Goal: Obtain resource: Download file/media

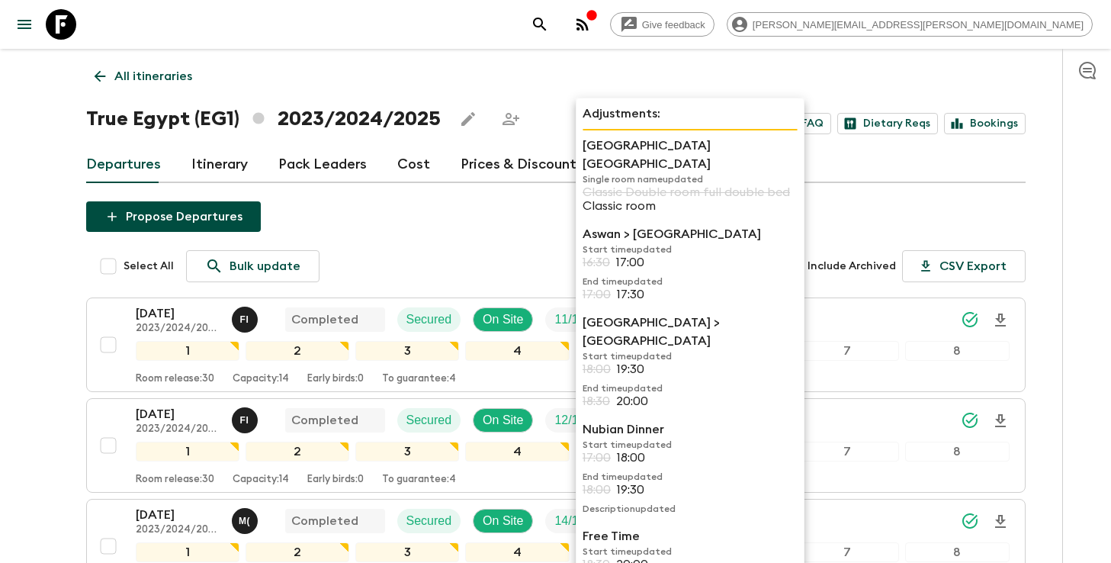
scroll to position [867, 0]
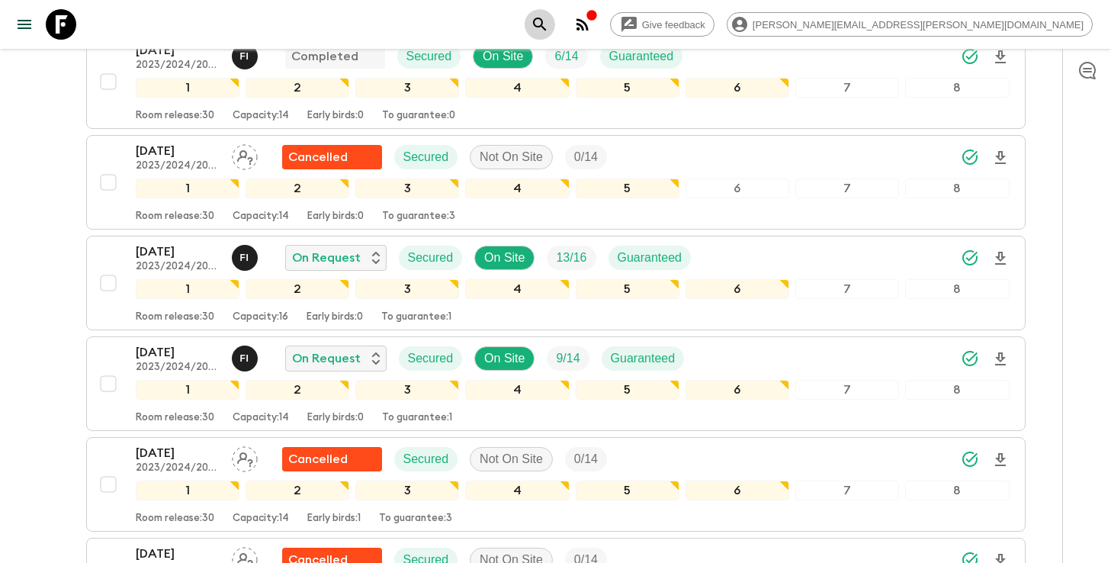
click at [549, 21] on icon "search adventures" at bounding box center [540, 24] width 18 height 18
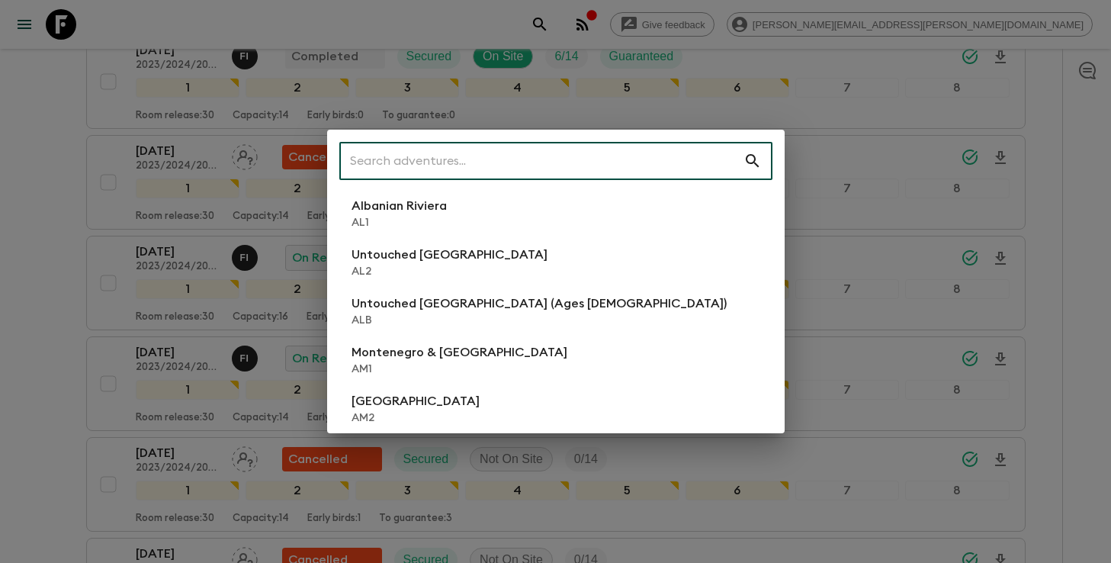
click at [584, 153] on input "text" at bounding box center [541, 161] width 404 height 43
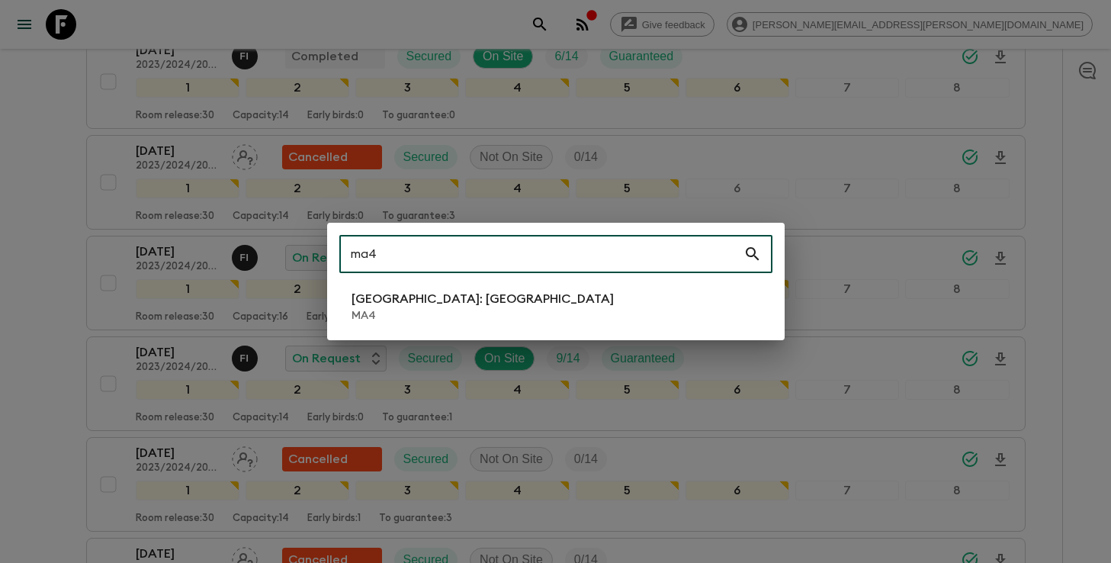
type input "ma4"
click at [522, 311] on li "[GEOGRAPHIC_DATA]: [GEOGRAPHIC_DATA] MA4" at bounding box center [555, 306] width 433 height 43
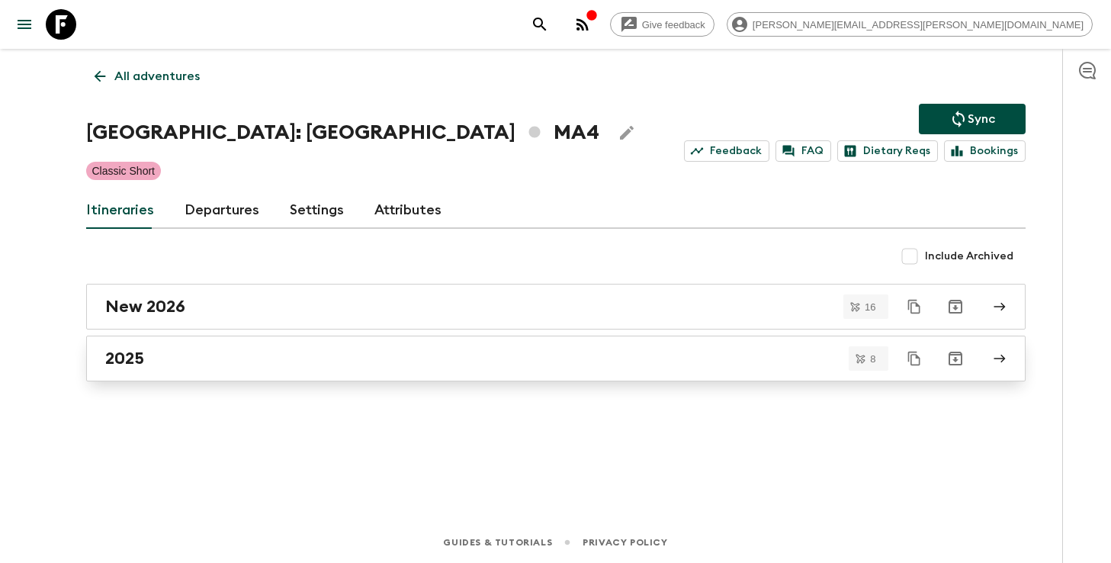
click at [386, 362] on div "2025" at bounding box center [541, 359] width 873 height 20
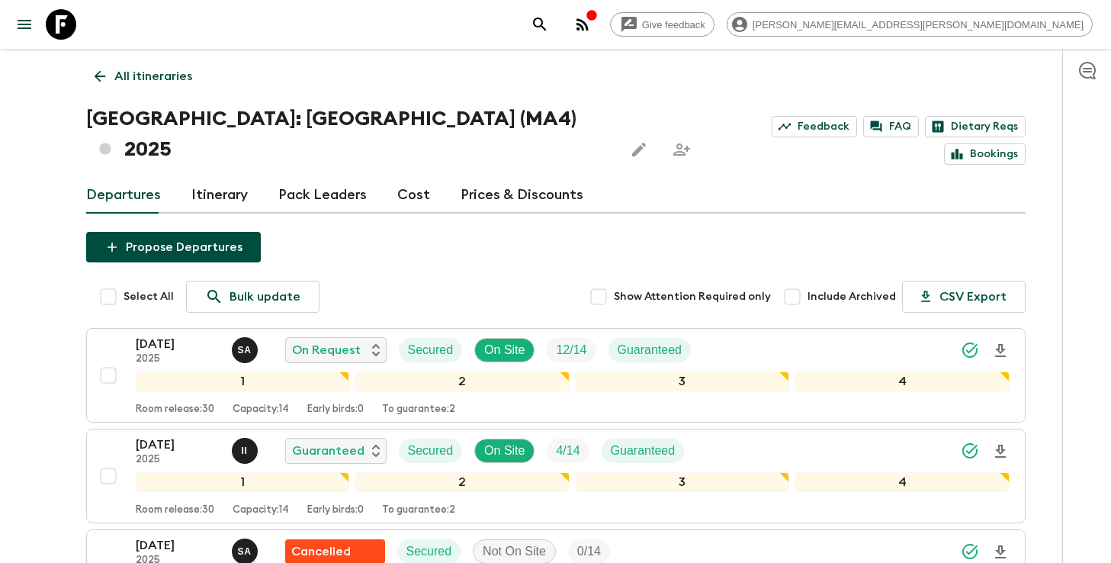
scroll to position [24, 0]
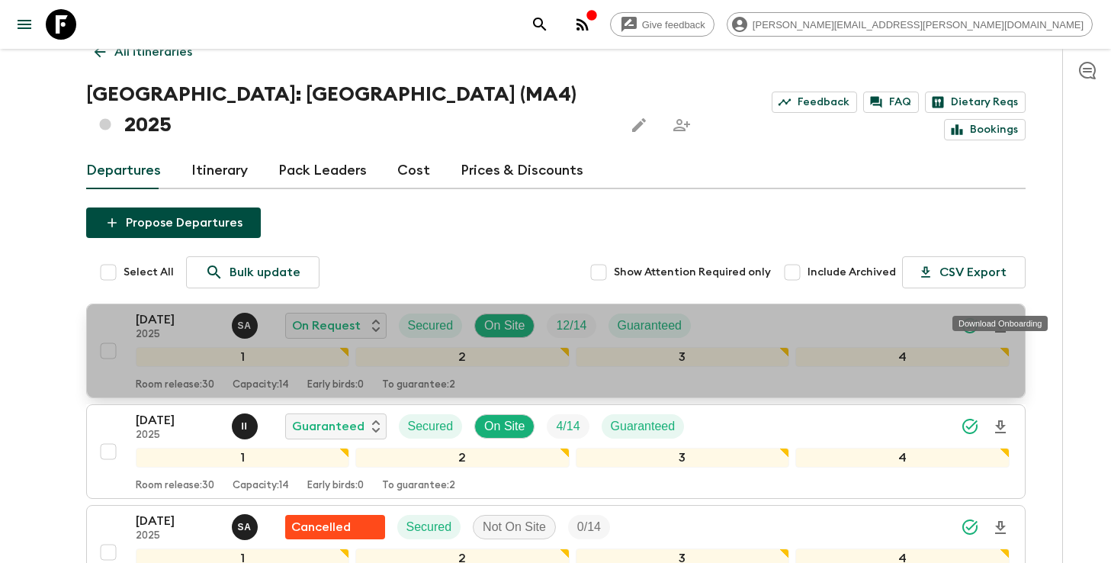
click at [1005, 317] on icon "Download Onboarding" at bounding box center [1001, 326] width 18 height 18
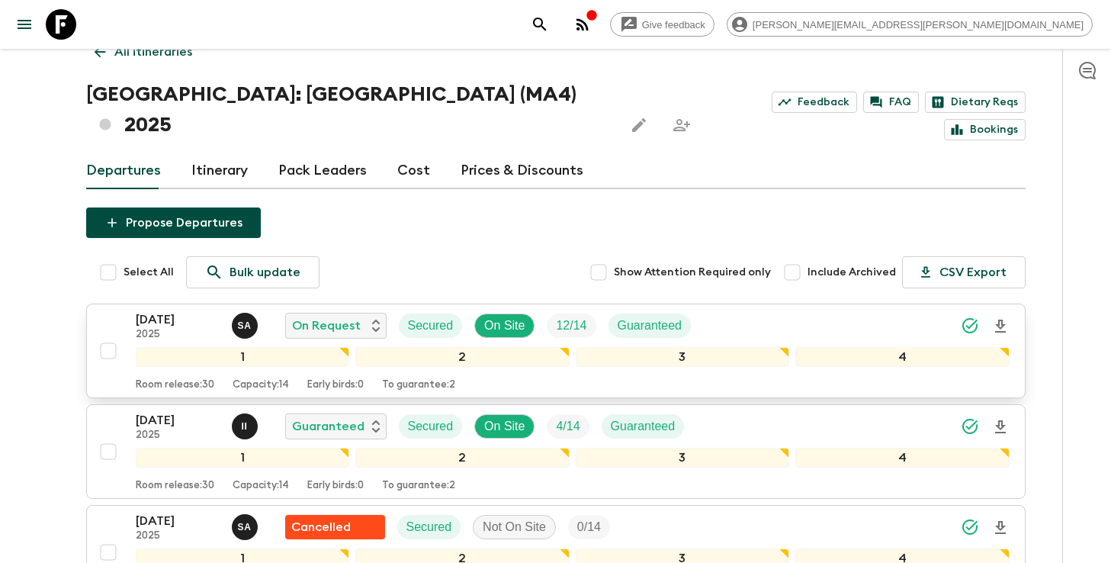
click at [549, 24] on icon "search adventures" at bounding box center [540, 24] width 18 height 18
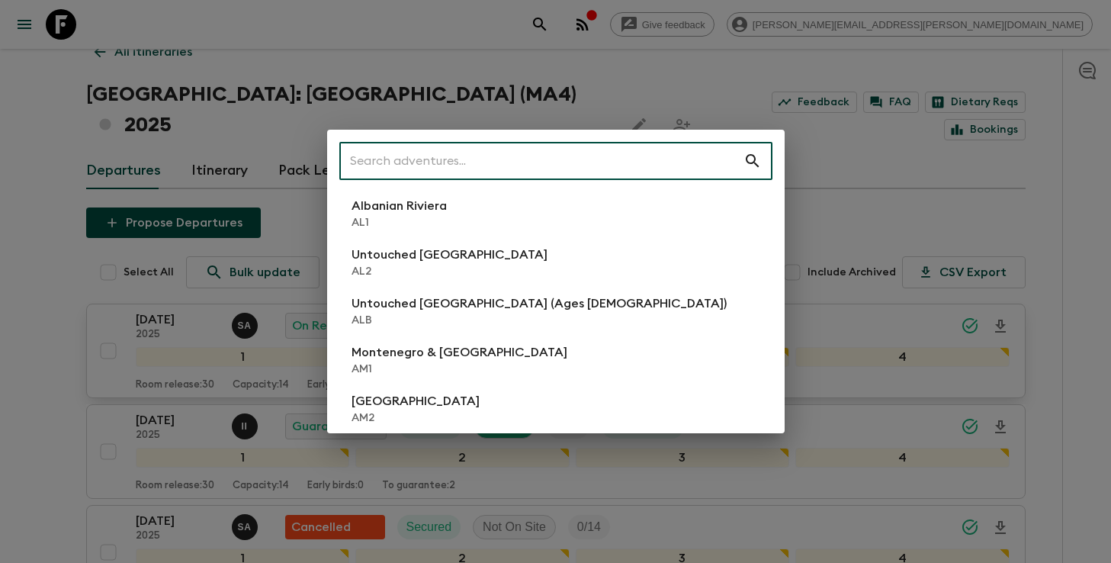
click at [588, 162] on input "text" at bounding box center [541, 161] width 404 height 43
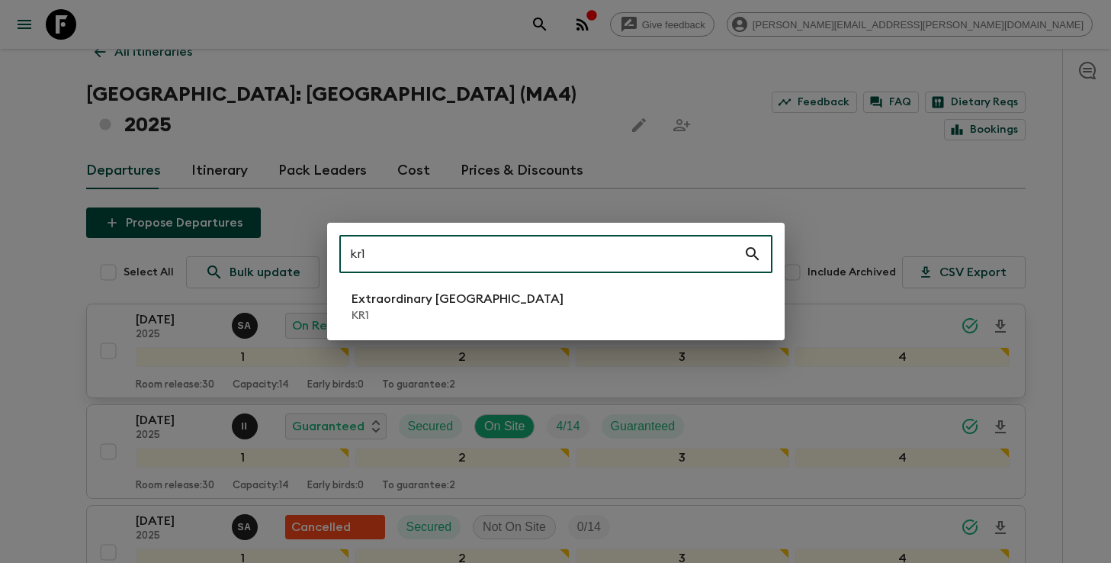
type input "kr1"
click at [471, 304] on p "Extraordinary [GEOGRAPHIC_DATA]" at bounding box center [458, 299] width 212 height 18
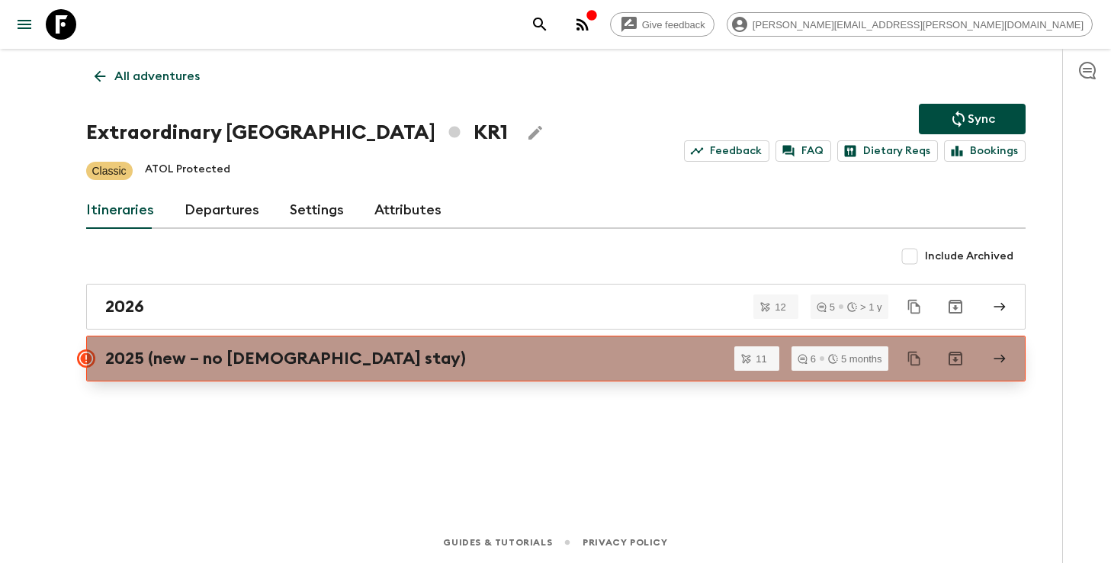
click at [342, 371] on link "2025 (new – no [DEMOGRAPHIC_DATA] stay)" at bounding box center [556, 359] width 940 height 46
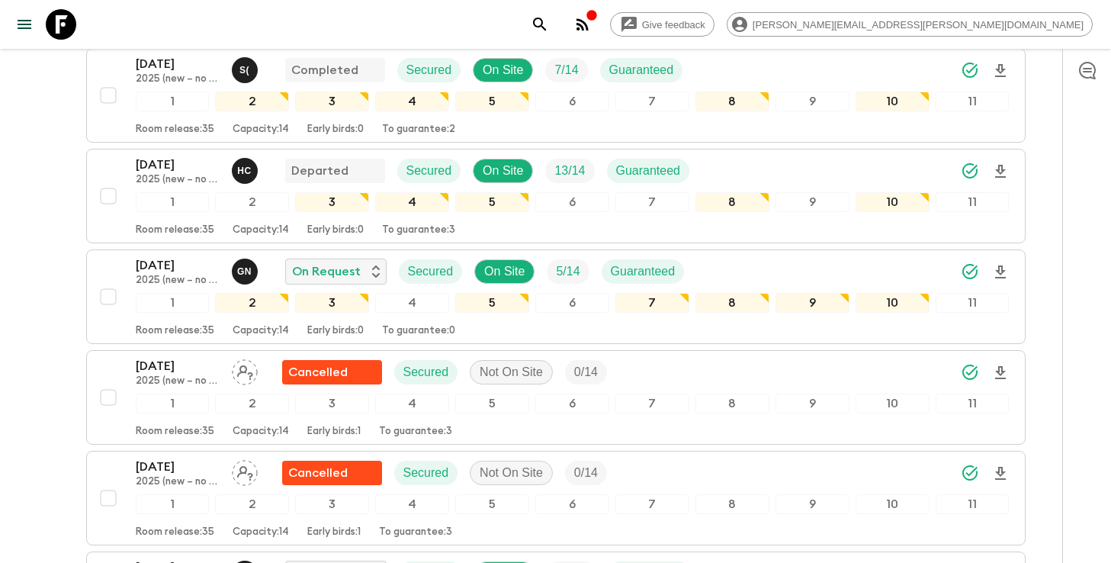
scroll to position [300, 0]
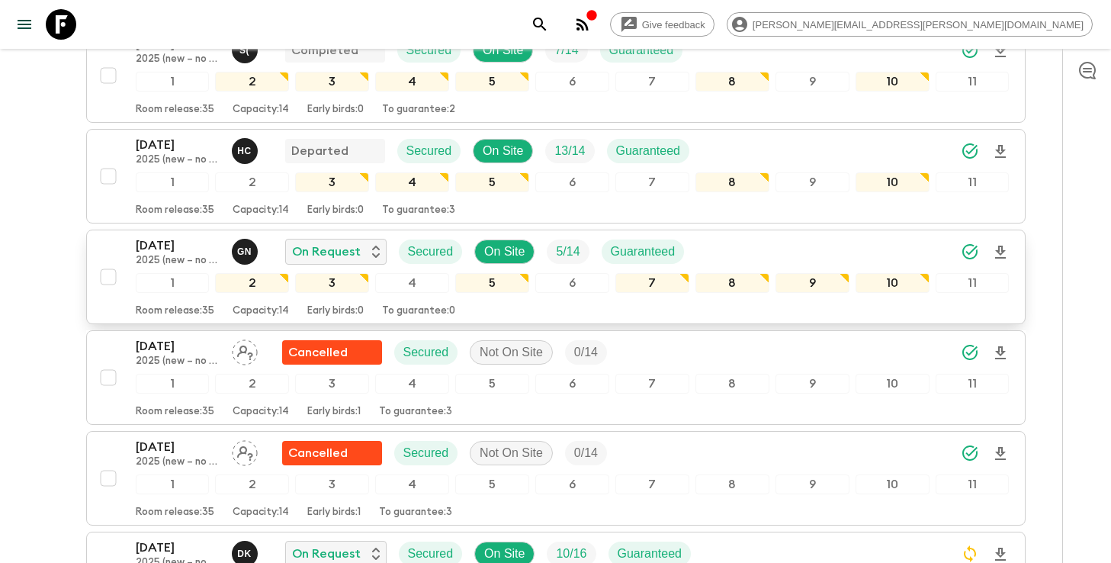
click at [1001, 255] on icon "Download Onboarding" at bounding box center [1001, 252] width 18 height 18
click at [555, 21] on button "search adventures" at bounding box center [540, 24] width 31 height 31
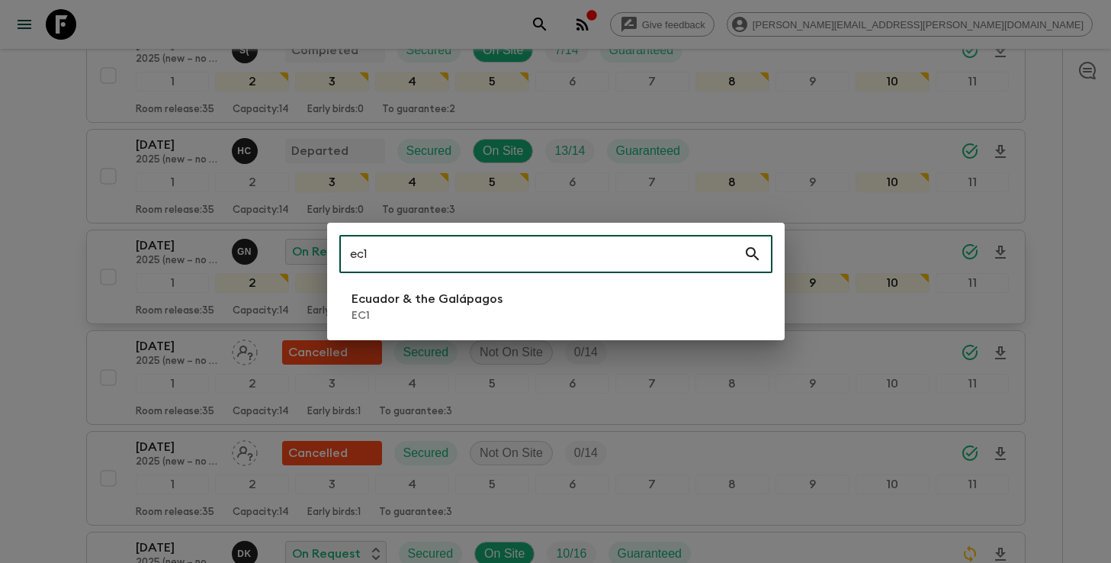
type input "ec1"
click at [458, 297] on p "Ecuador & the Galápagos" at bounding box center [427, 299] width 151 height 18
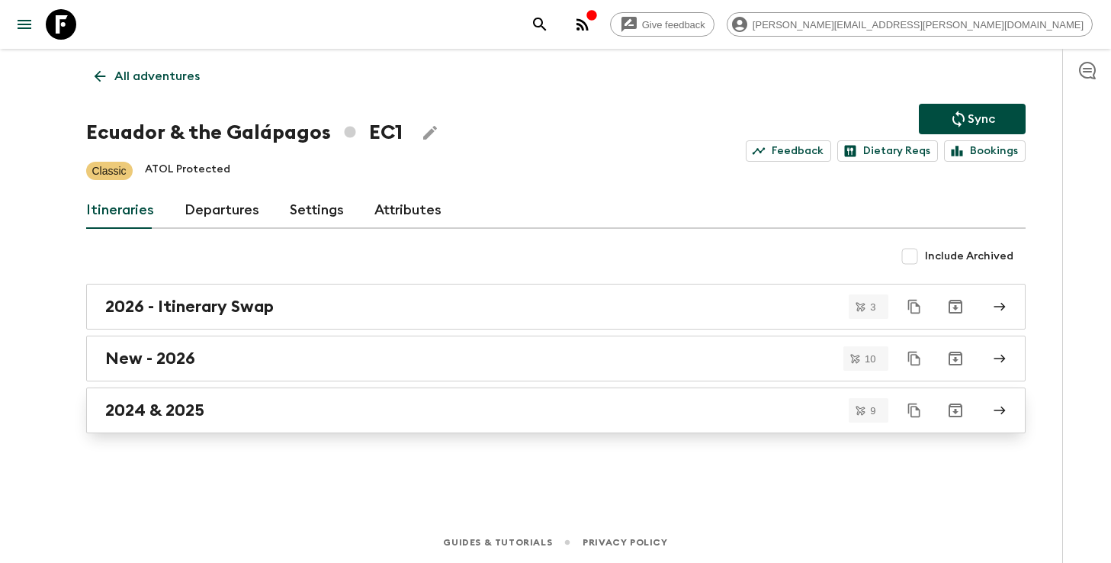
click at [381, 405] on div "2024 & 2025" at bounding box center [541, 410] width 873 height 20
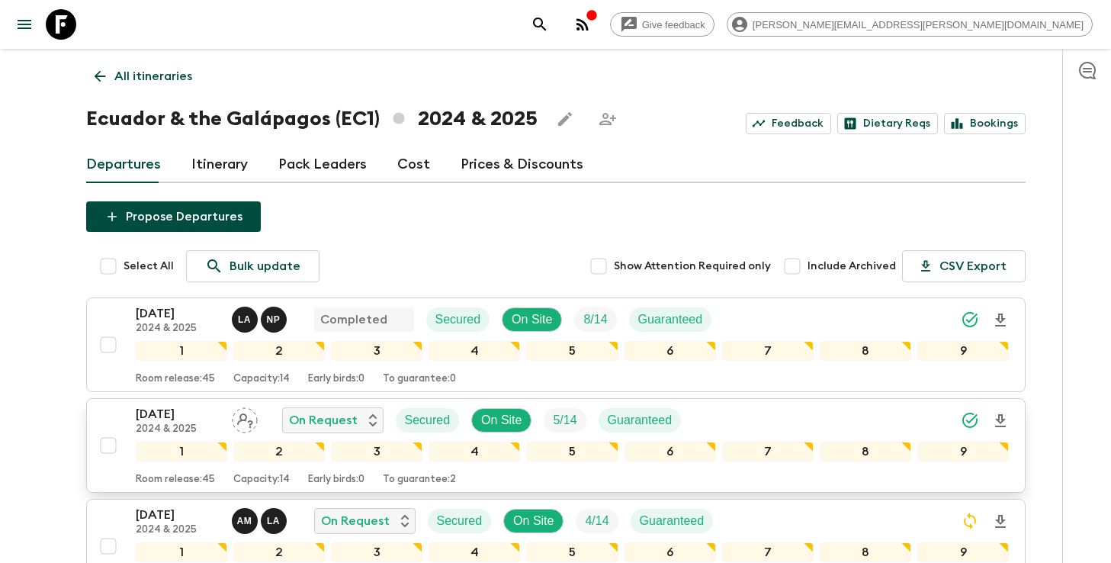
scroll to position [55, 0]
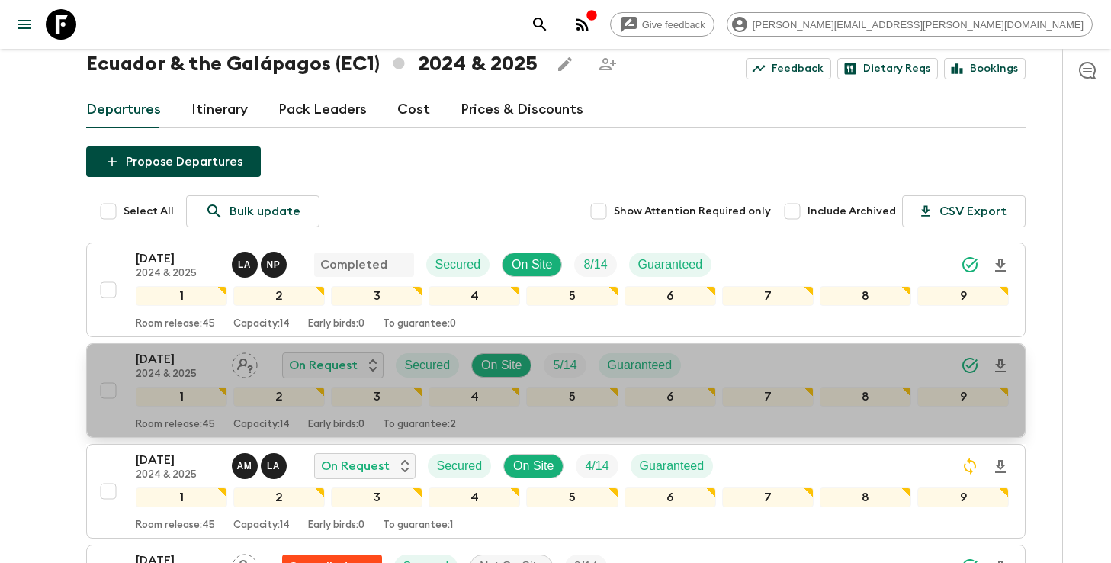
click at [998, 362] on icon "Download Onboarding" at bounding box center [1000, 365] width 11 height 13
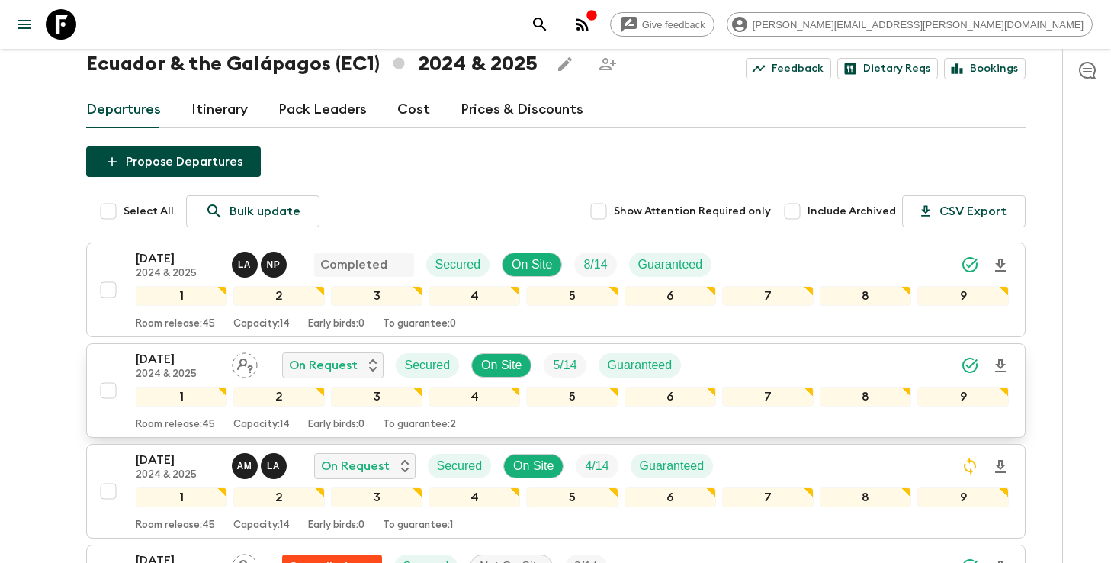
click at [549, 31] on icon "search adventures" at bounding box center [540, 24] width 18 height 18
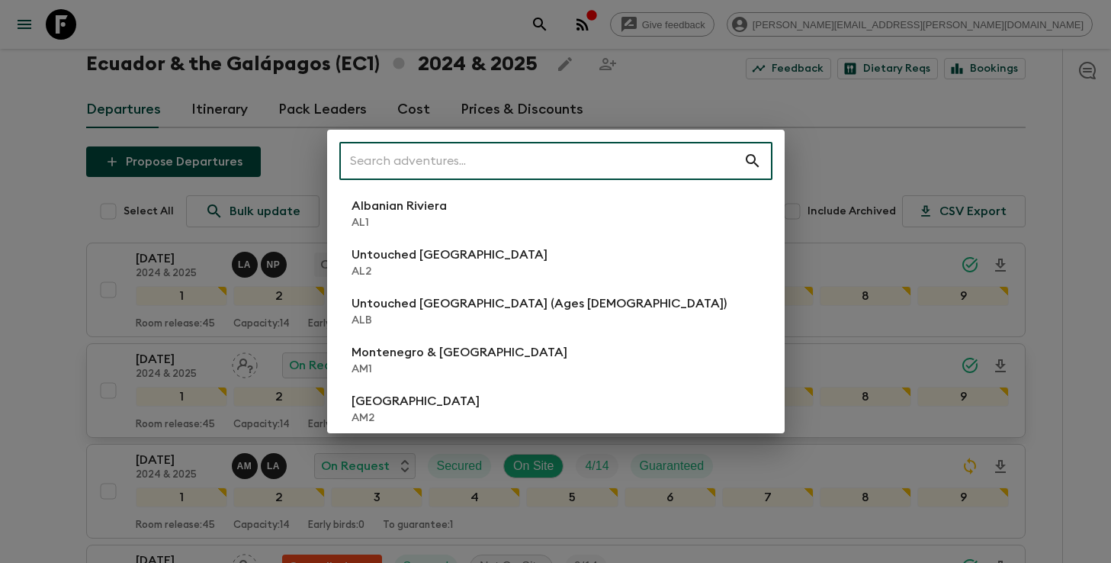
click at [606, 158] on input "text" at bounding box center [541, 161] width 404 height 43
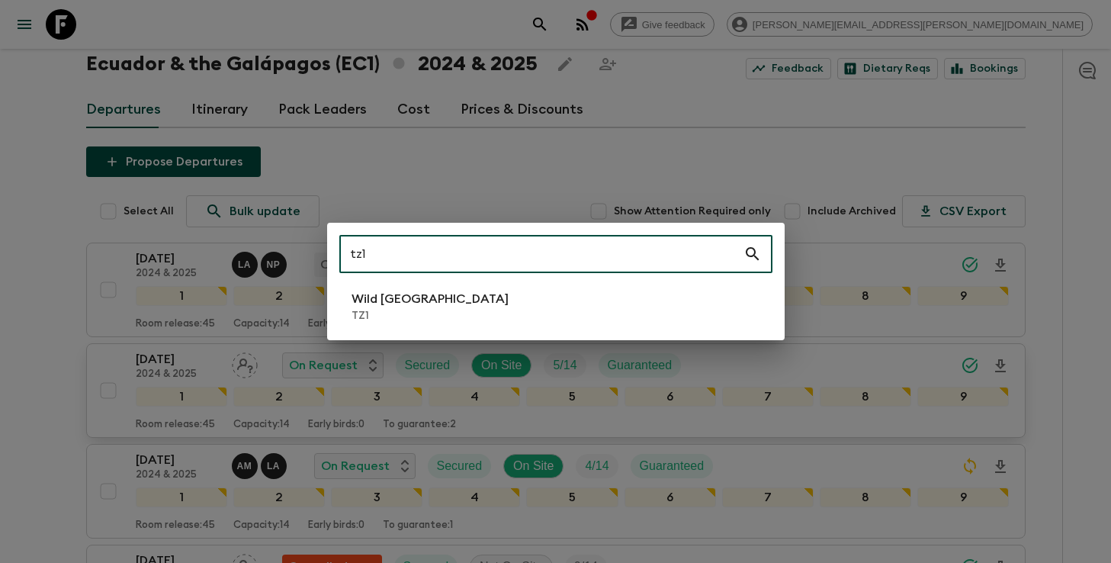
type input "tz1"
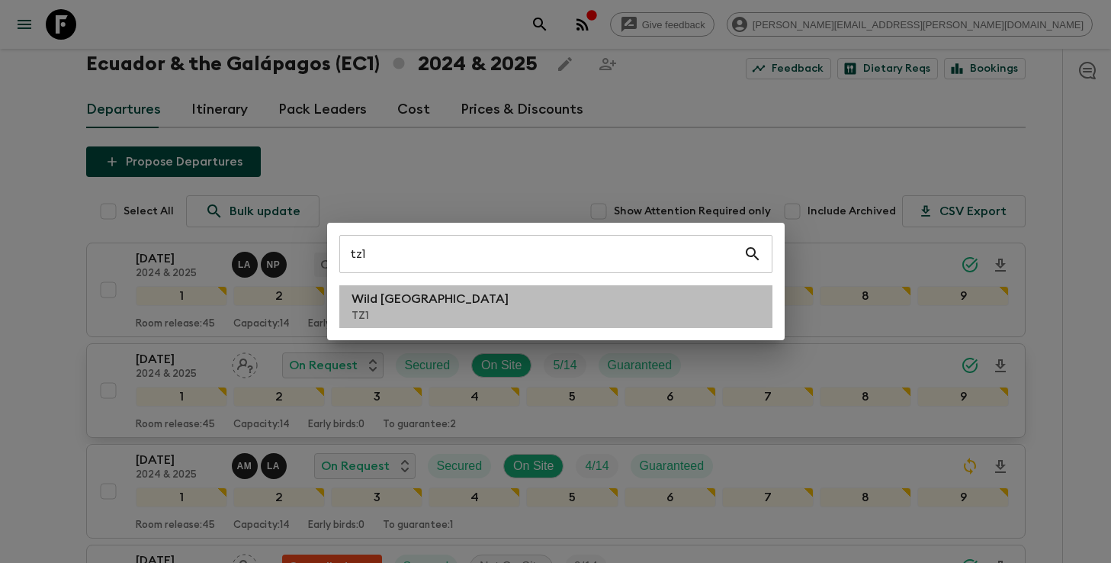
click at [476, 301] on li "Wild Tanzania TZ1" at bounding box center [555, 306] width 433 height 43
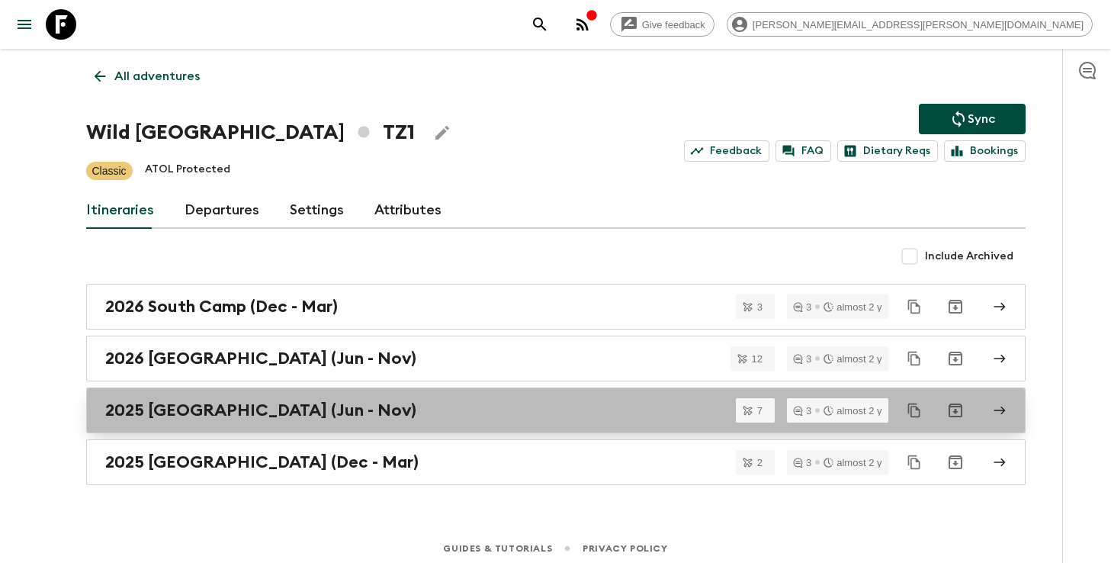
click at [349, 415] on div "2025 [GEOGRAPHIC_DATA] (Jun - Nov)" at bounding box center [541, 410] width 873 height 20
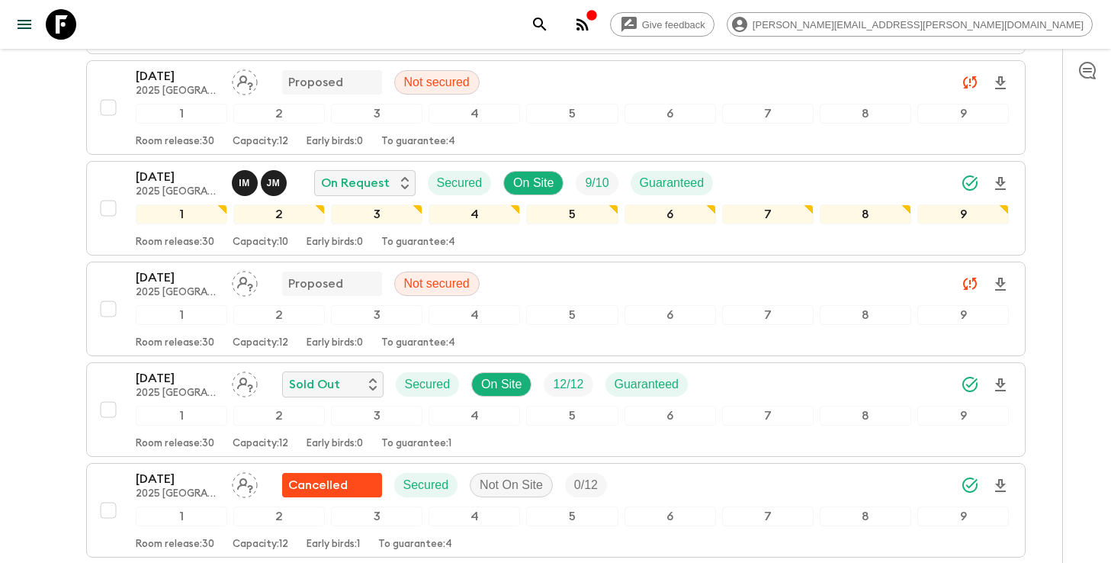
scroll to position [474, 0]
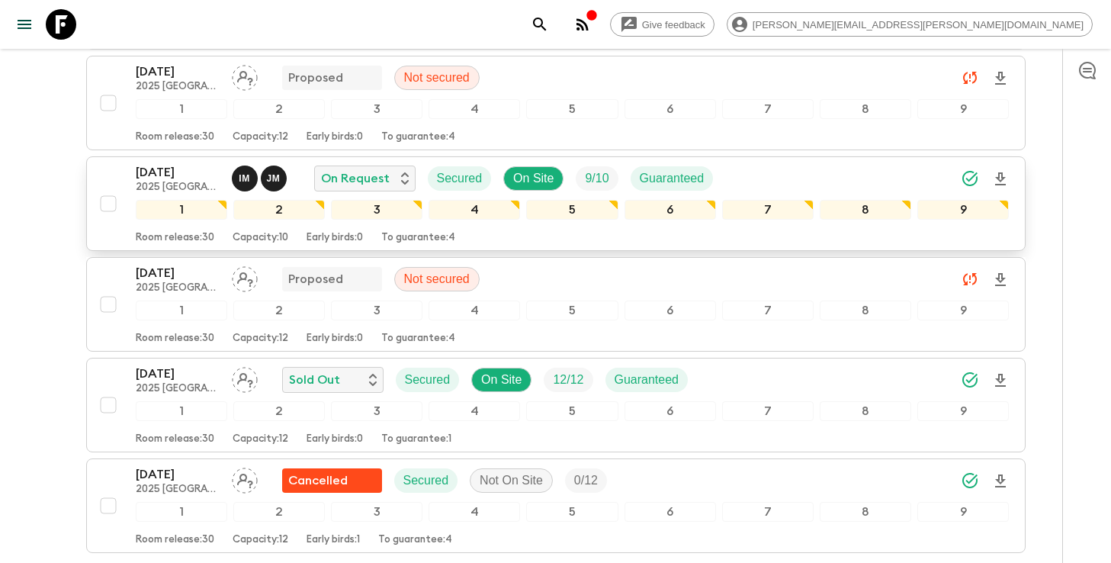
click at [998, 170] on icon "Download Onboarding" at bounding box center [1001, 179] width 18 height 18
click at [549, 28] on icon "search adventures" at bounding box center [540, 24] width 18 height 18
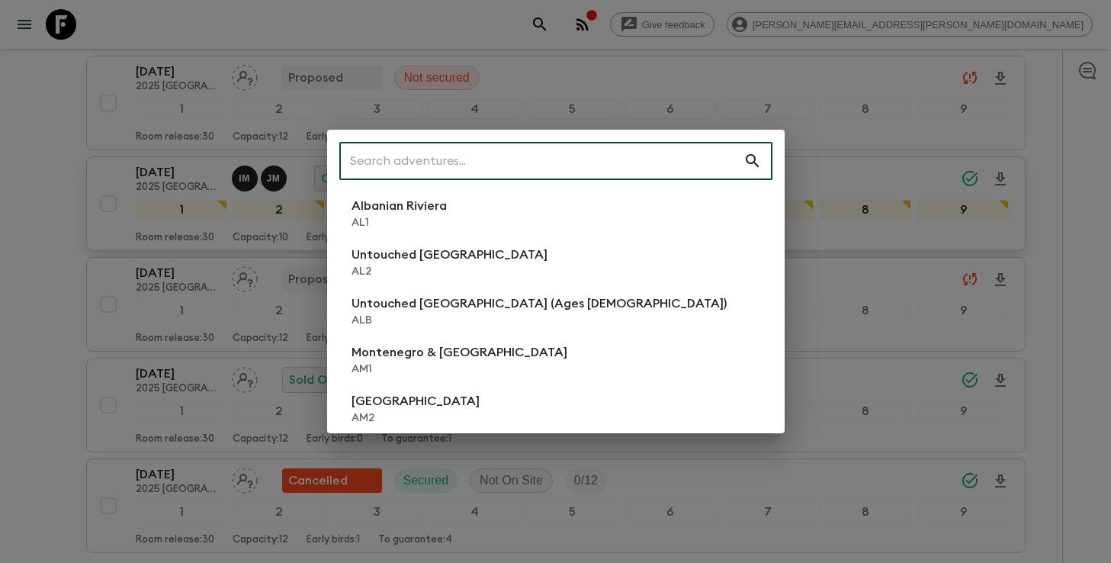
click at [563, 159] on input "text" at bounding box center [541, 161] width 404 height 43
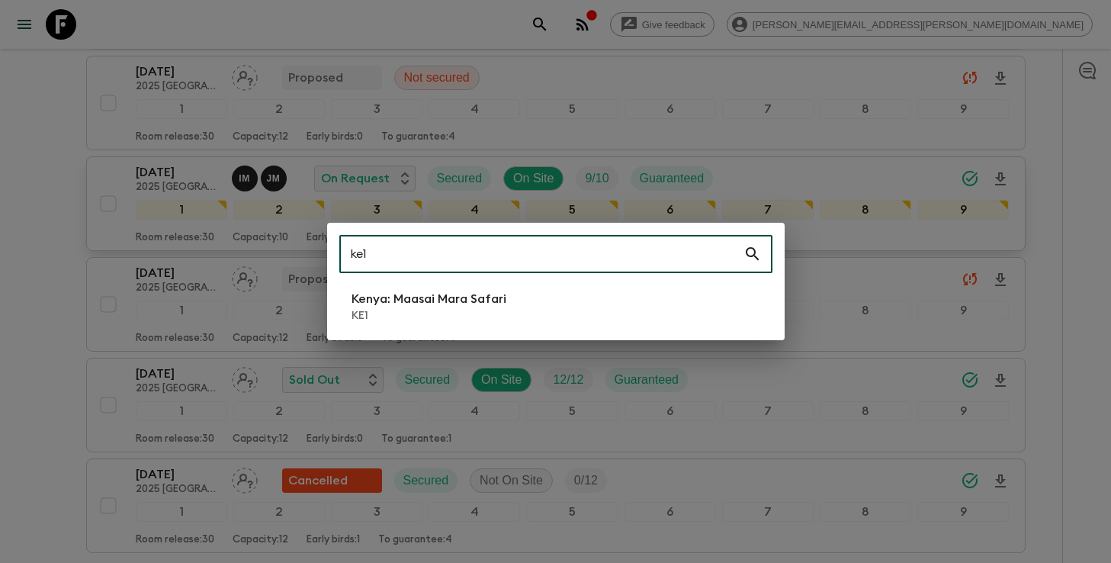
type input "ke1"
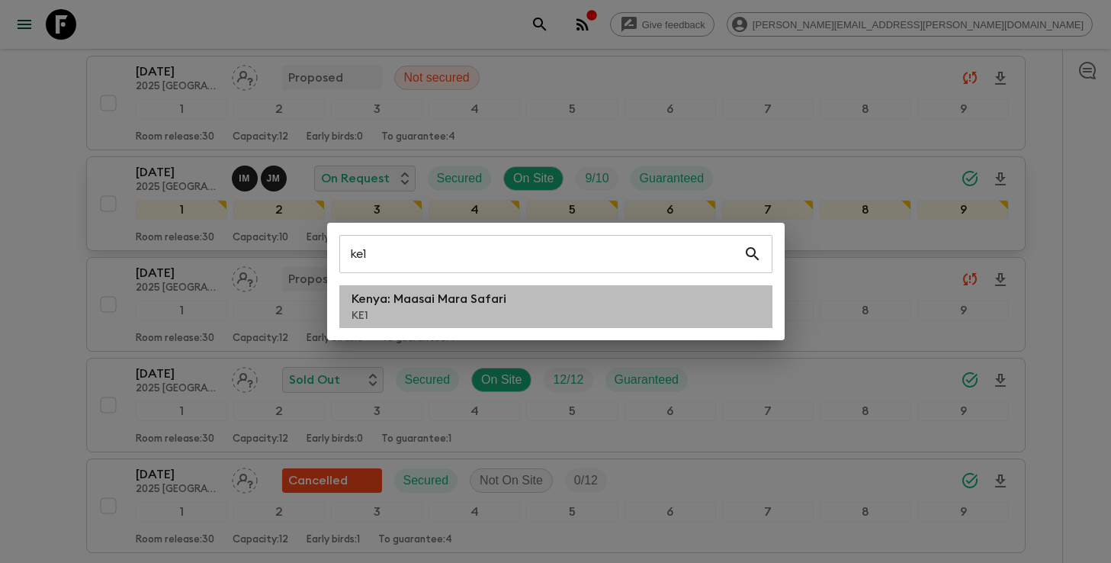
click at [480, 308] on p "KE1" at bounding box center [429, 315] width 155 height 15
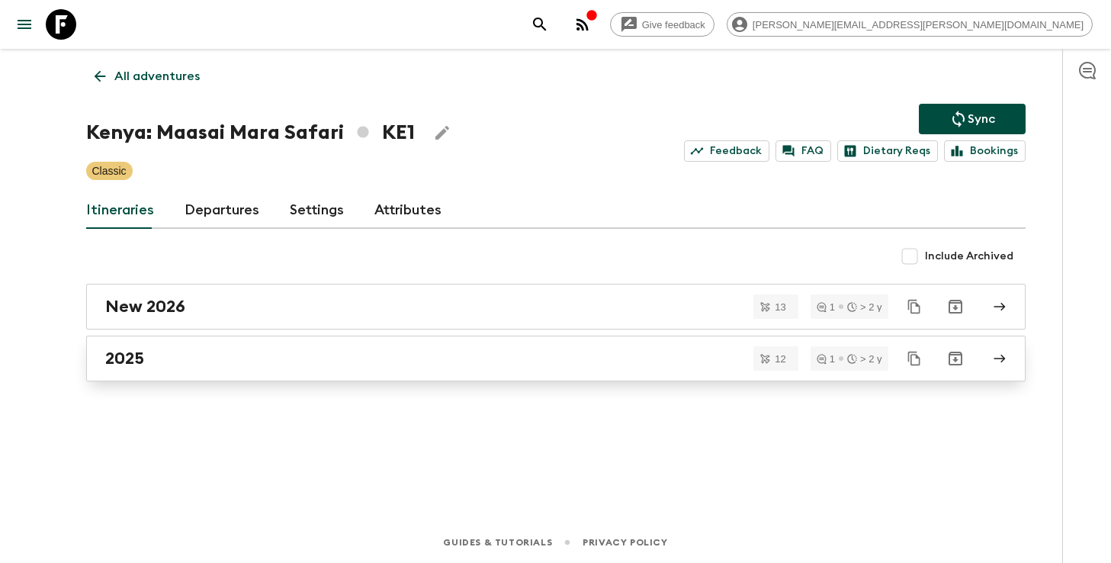
click at [389, 373] on link "2025" at bounding box center [556, 359] width 940 height 46
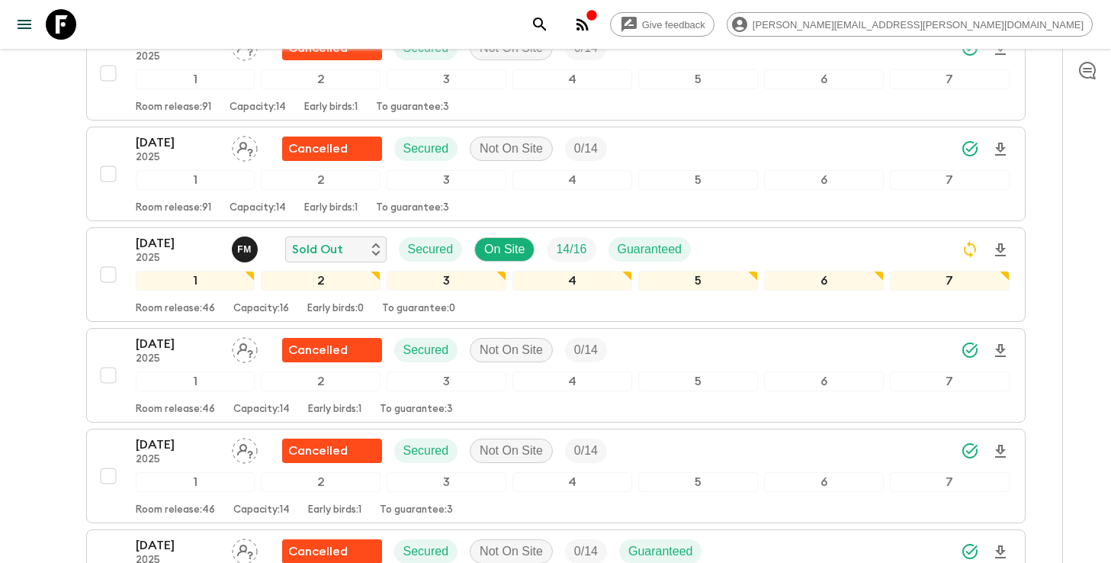
scroll to position [512, 0]
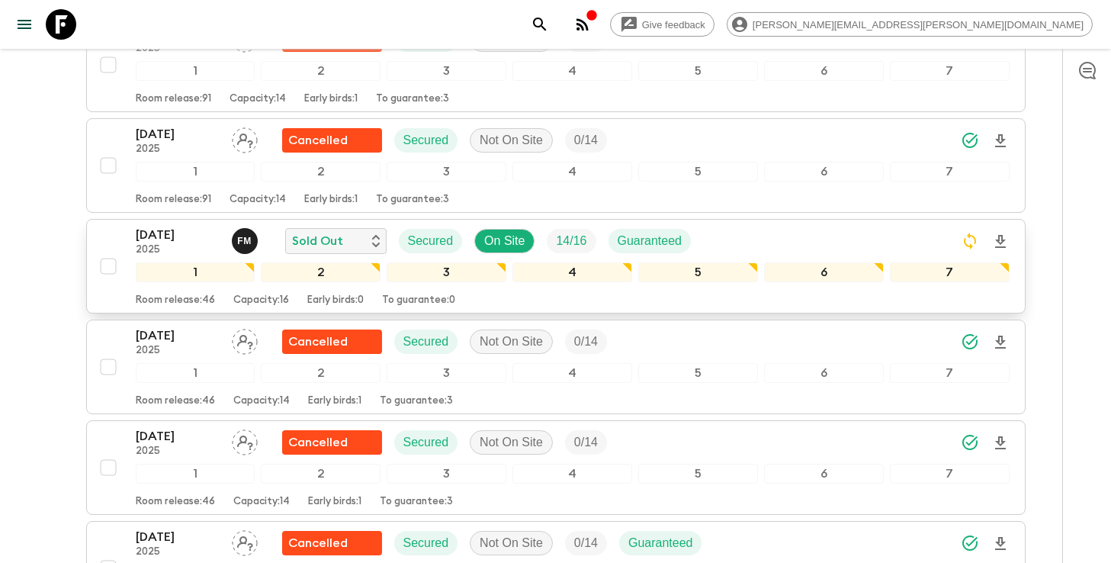
click at [1001, 235] on icon "Download Onboarding" at bounding box center [1000, 241] width 11 height 13
click at [546, 22] on icon "search adventures" at bounding box center [539, 24] width 13 height 13
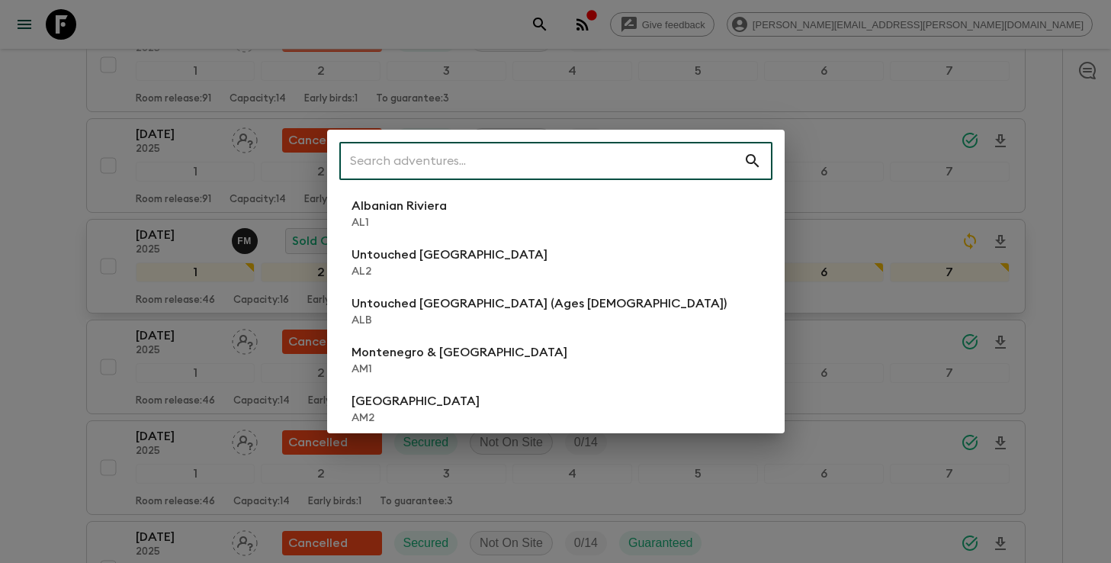
click at [648, 165] on input "text" at bounding box center [541, 161] width 404 height 43
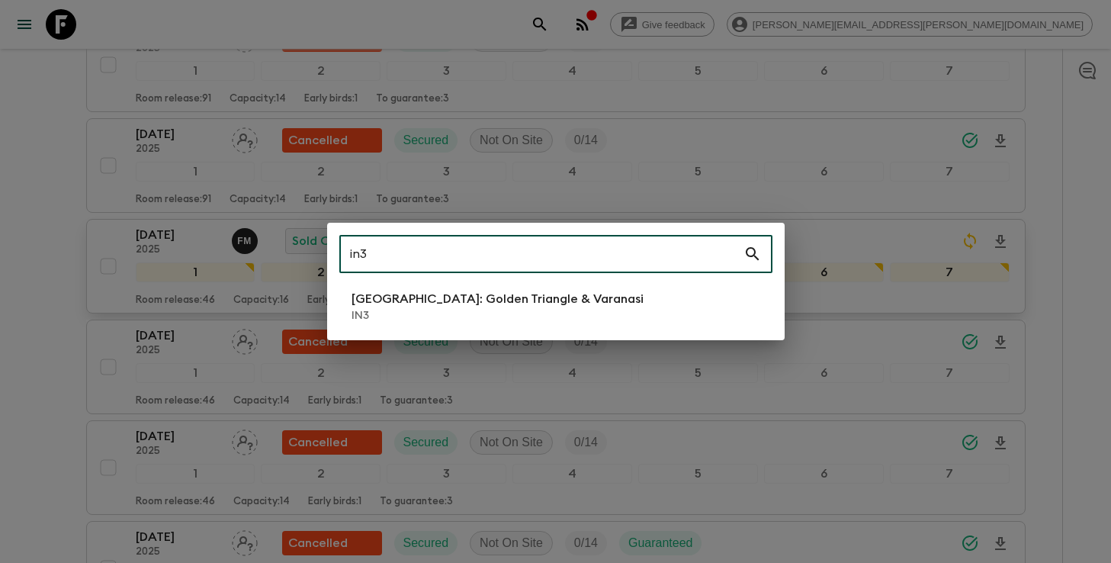
type input "in3"
click at [513, 316] on p "IN3" at bounding box center [498, 315] width 292 height 15
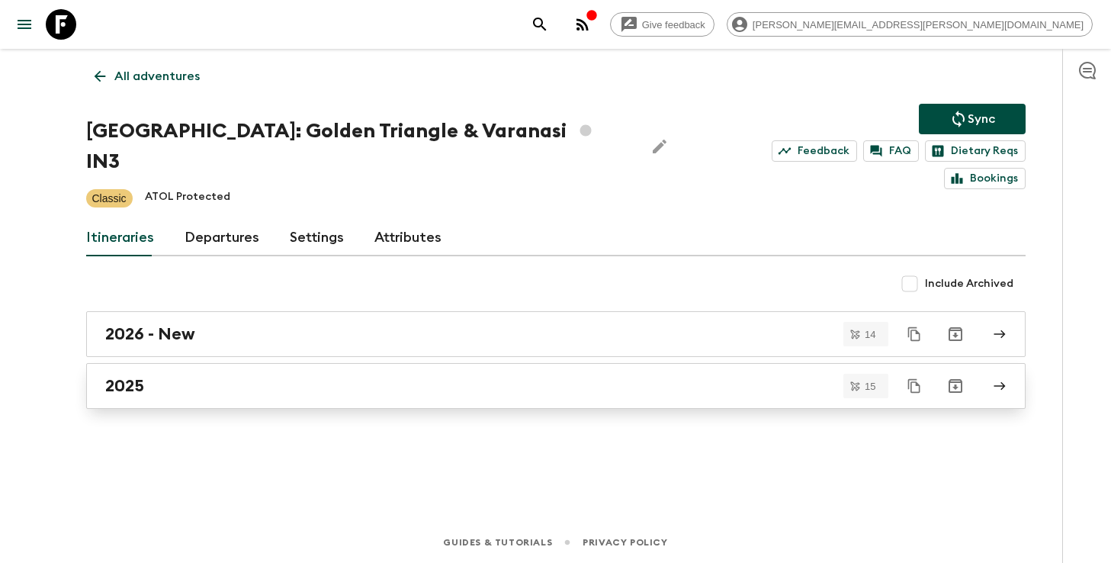
click at [419, 376] on div "2025" at bounding box center [541, 386] width 873 height 20
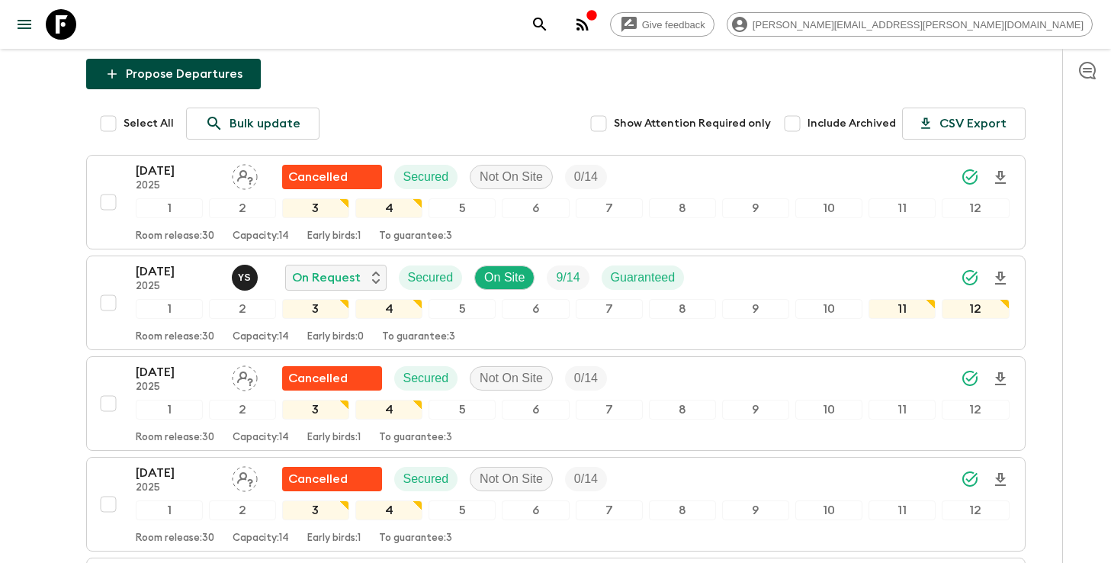
scroll to position [191, 0]
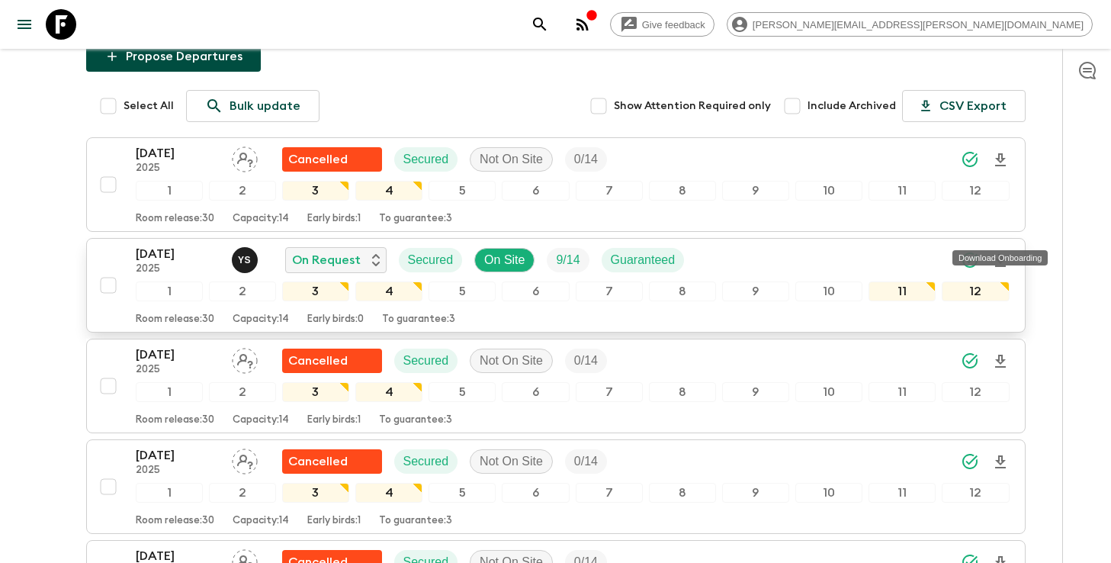
click at [1004, 252] on icon "Download Onboarding" at bounding box center [1001, 261] width 18 height 18
click at [549, 26] on icon "search adventures" at bounding box center [540, 24] width 18 height 18
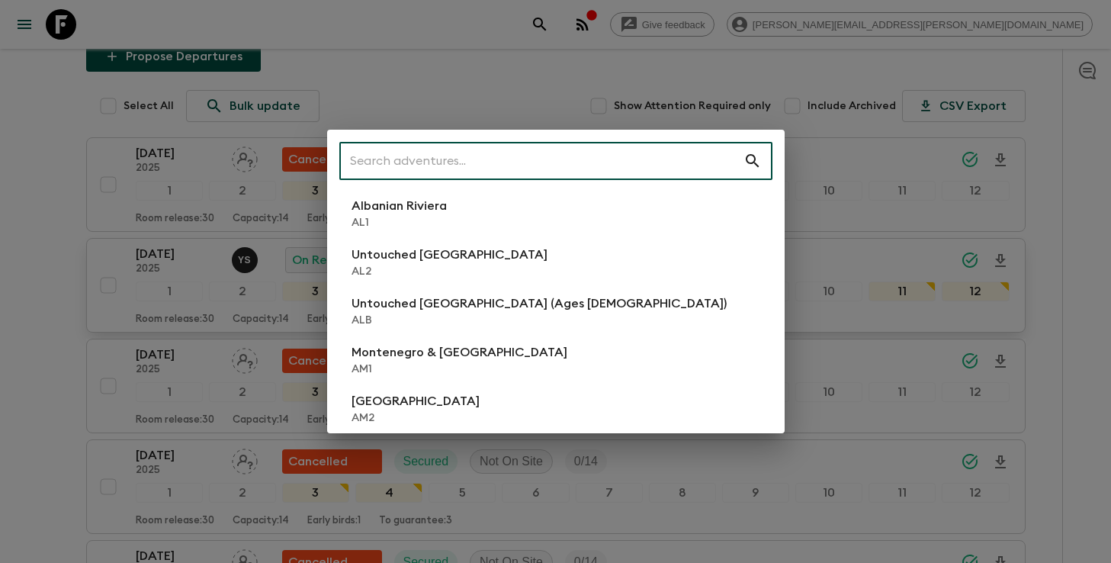
click at [538, 182] on input "text" at bounding box center [541, 161] width 404 height 43
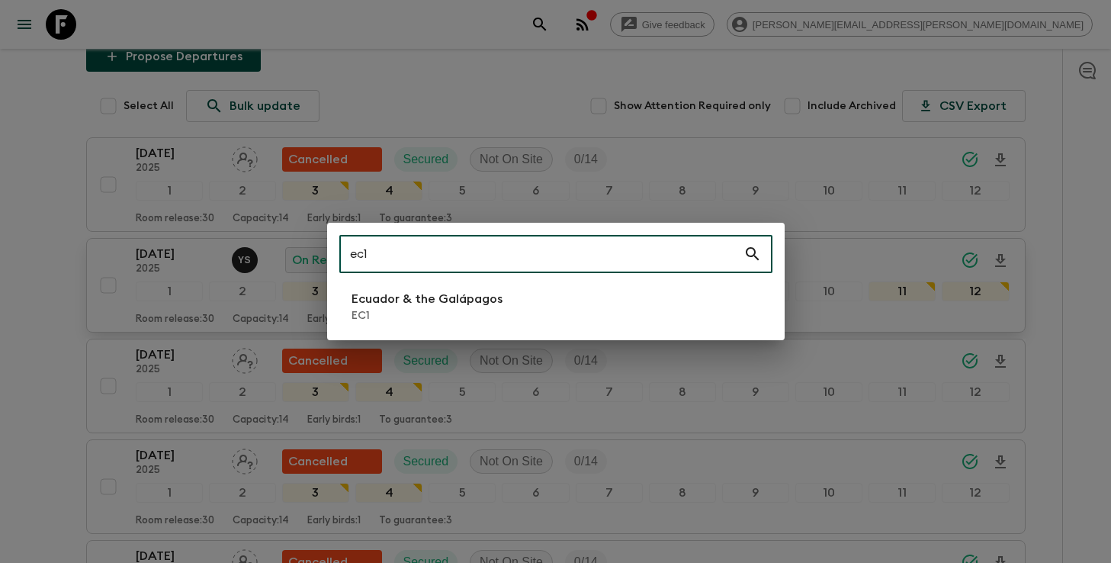
type input "ec1"
click at [429, 297] on p "Ecuador & the Galápagos" at bounding box center [427, 299] width 151 height 18
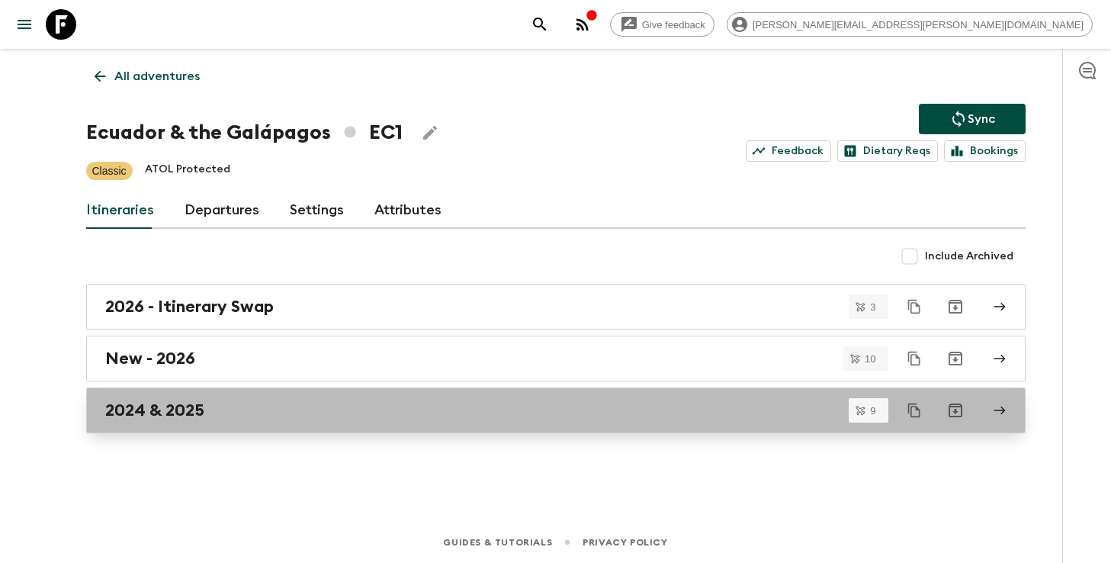
click at [491, 426] on link "2024 & 2025" at bounding box center [556, 410] width 940 height 46
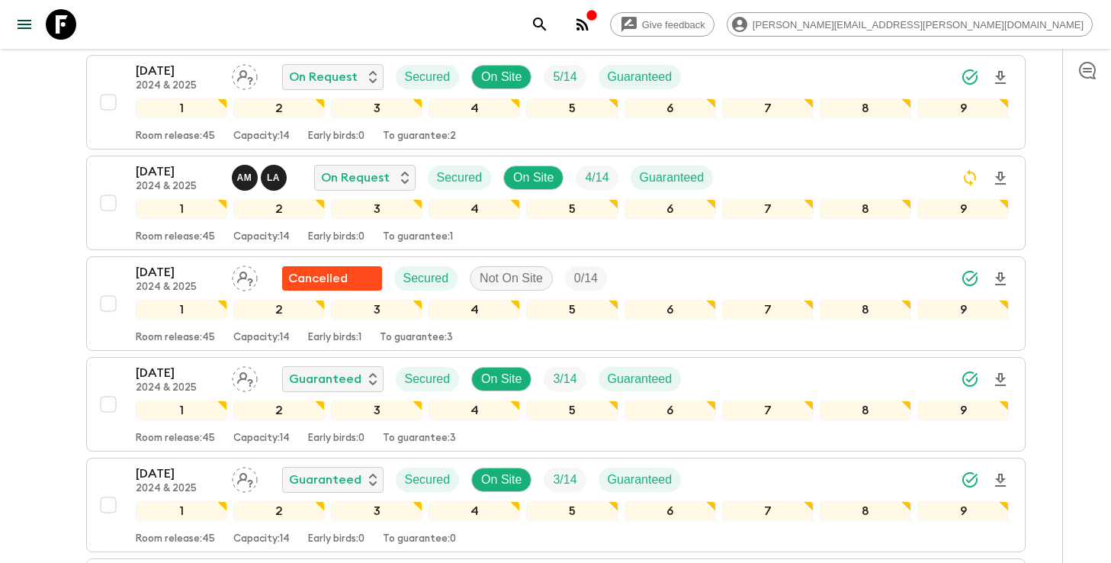
scroll to position [285, 0]
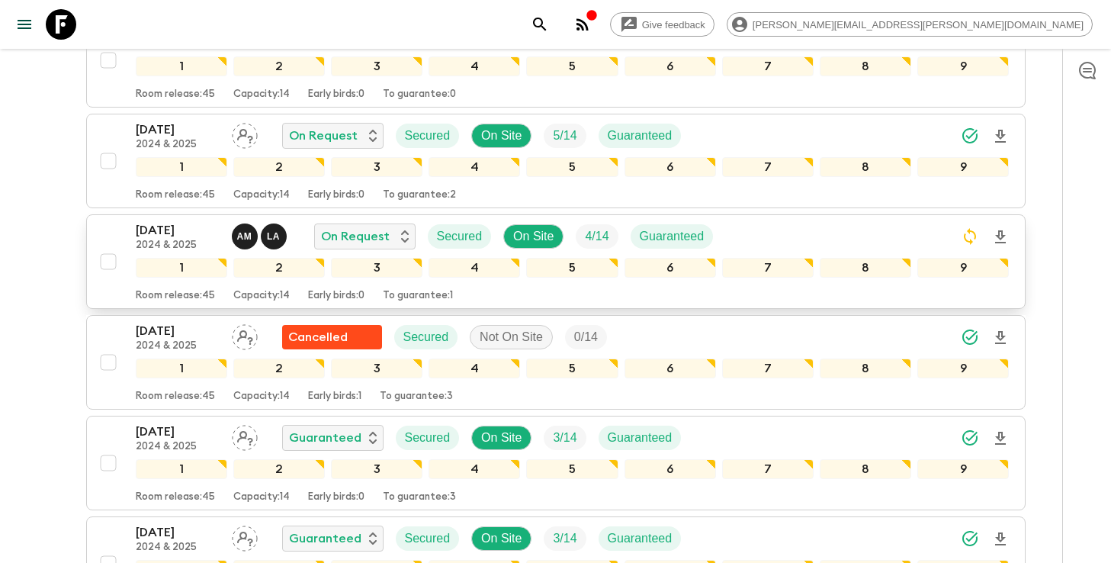
click at [1006, 236] on icon "Download Onboarding" at bounding box center [1001, 237] width 18 height 18
